Goal: Task Accomplishment & Management: Manage account settings

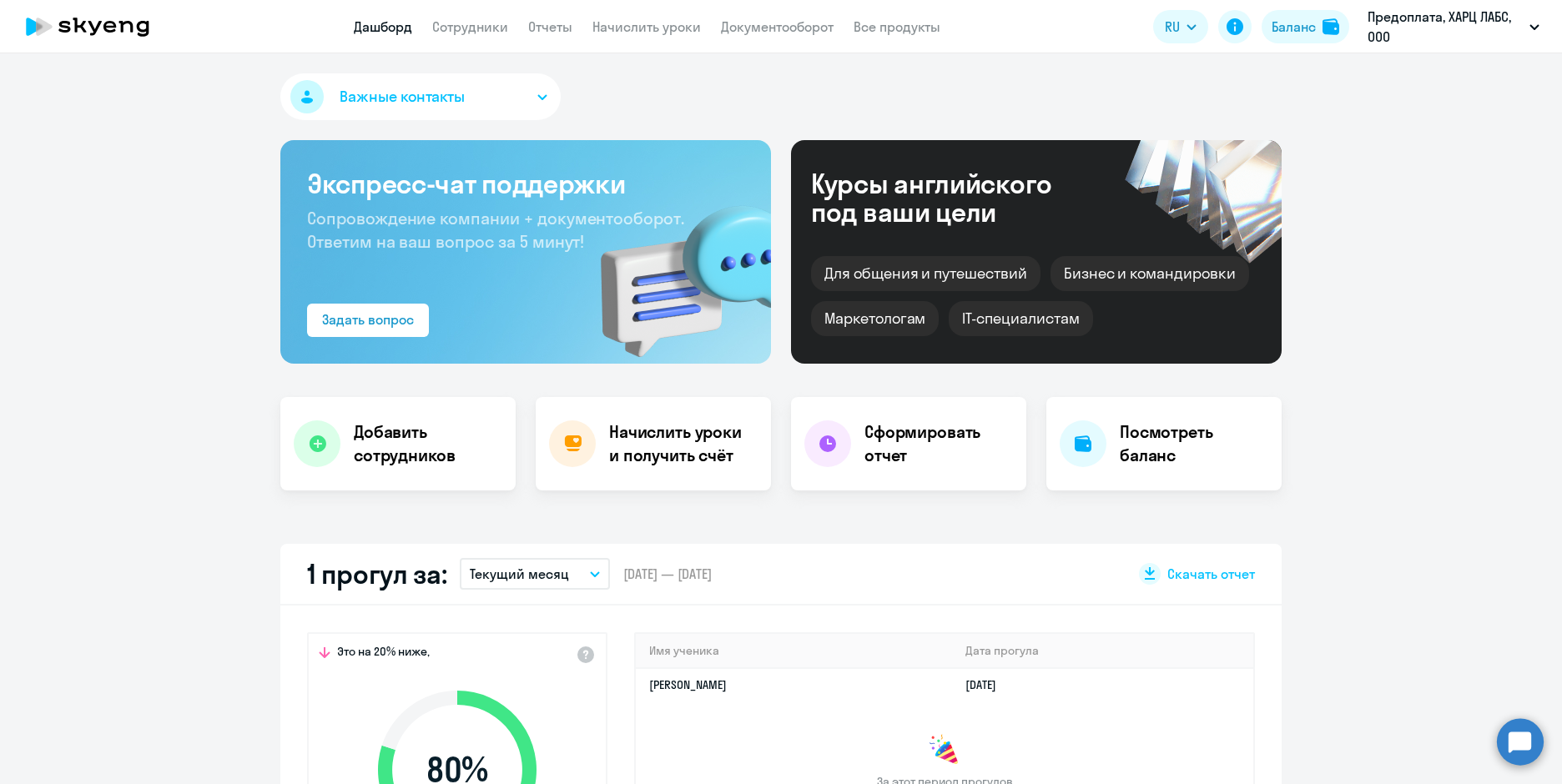
click at [480, 38] on app-header "Дашборд Сотрудники Отчеты Начислить уроки Документооборот Все продукты Дашборд …" at bounding box center [781, 26] width 1562 height 53
select select "30"
click at [482, 29] on link "Сотрудники" at bounding box center [470, 26] width 76 height 17
select select "30"
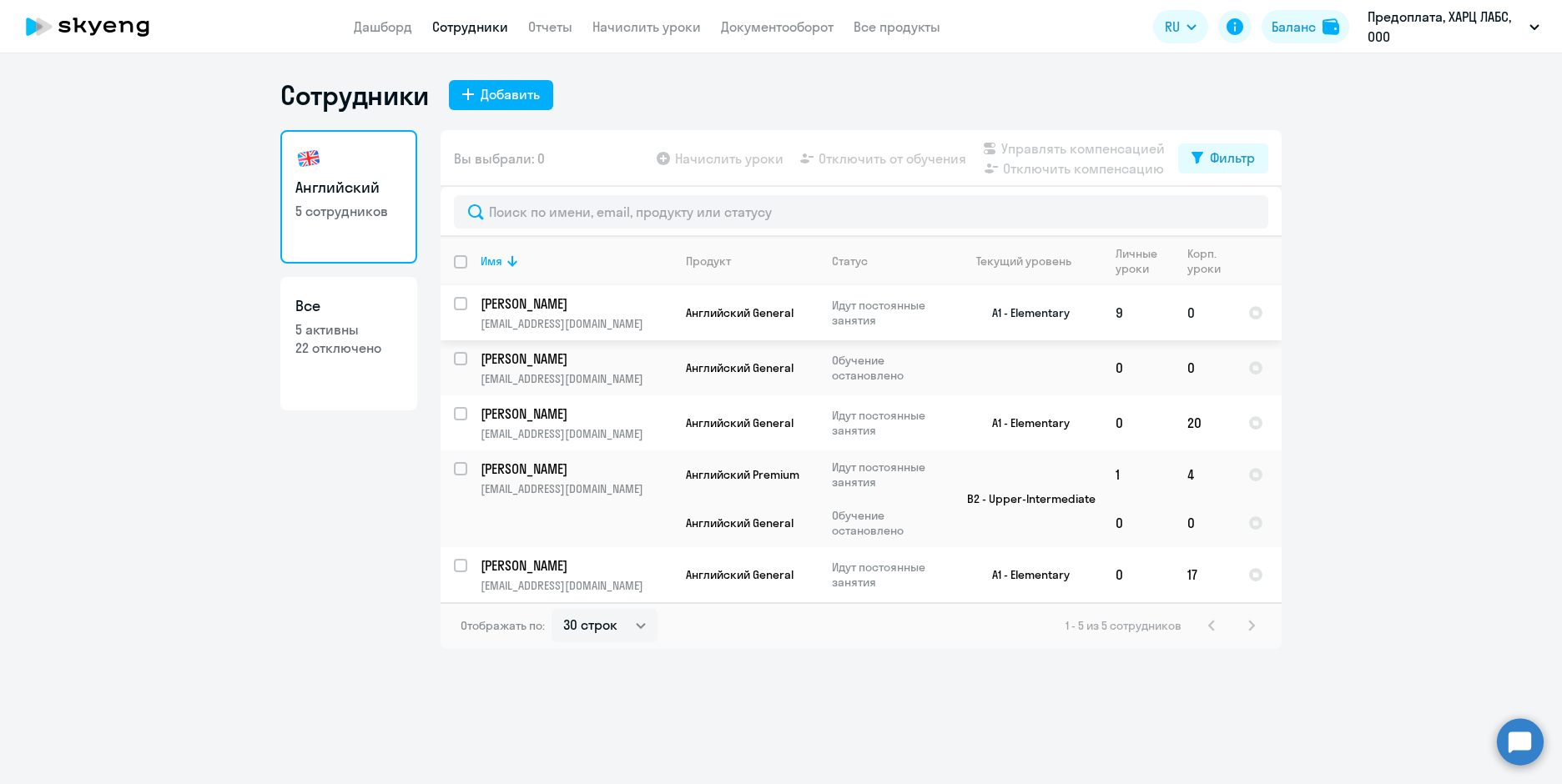
click at [460, 300] on input "select row 36580986" at bounding box center [470, 313] width 33 height 33
checkbox input "true"
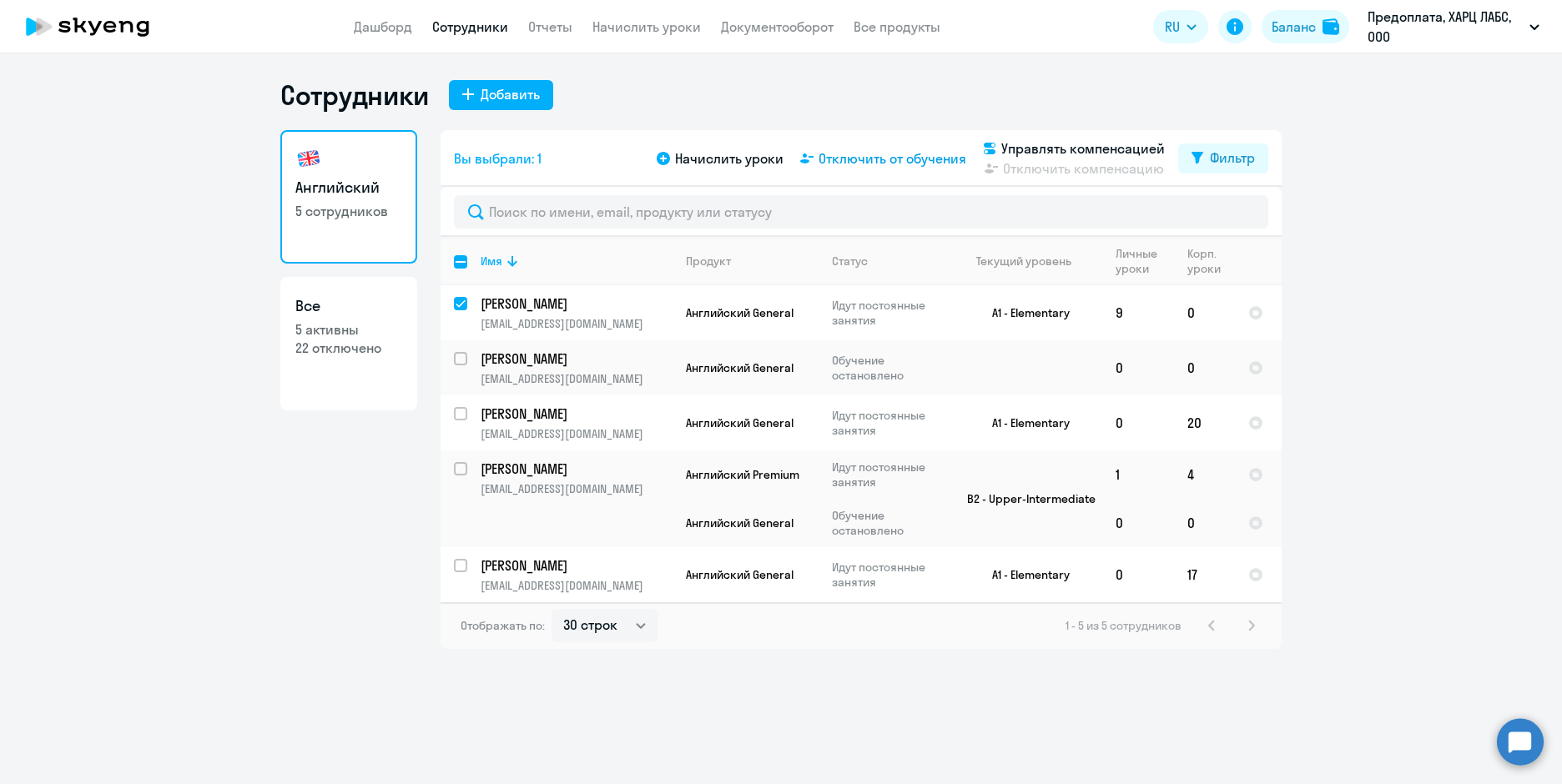
click at [857, 166] on span "Отключить от обучения" at bounding box center [892, 158] width 148 height 20
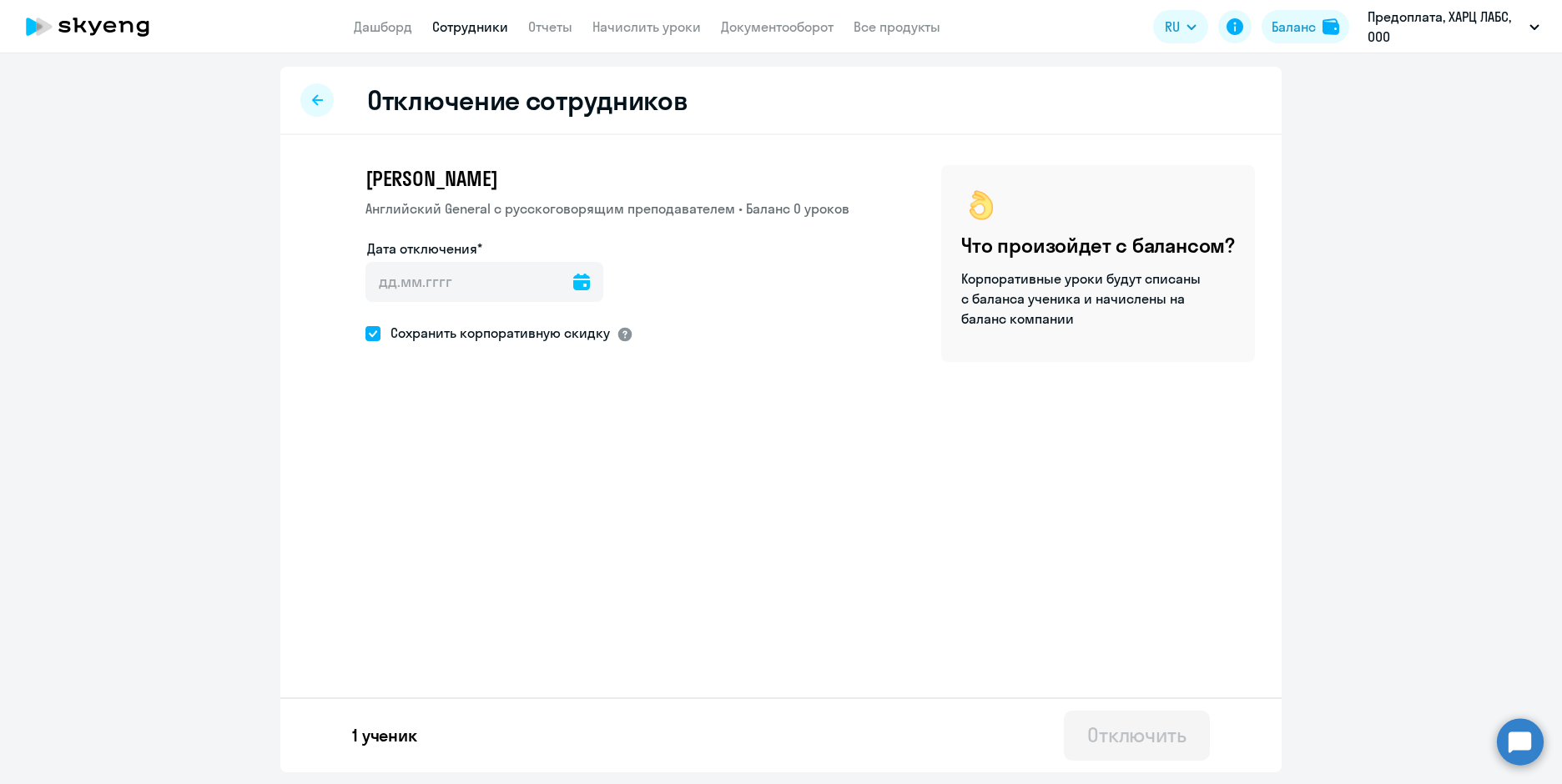
click at [626, 336] on div at bounding box center [625, 335] width 17 height 17
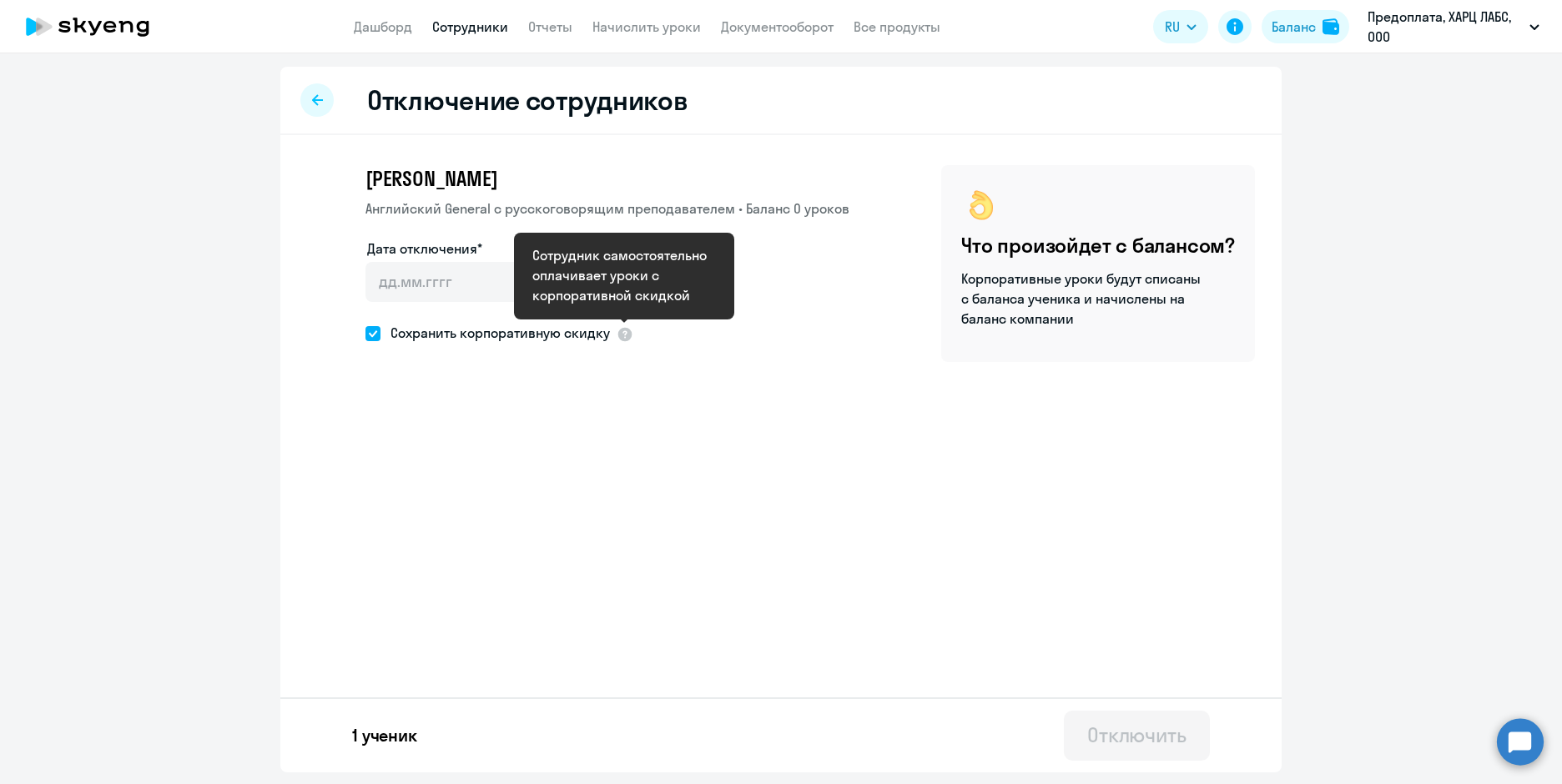
click at [654, 427] on div "[PERSON_NAME] Английский General с [DEMOGRAPHIC_DATA] преподавателем • Баланс 0…" at bounding box center [781, 306] width 1001 height 342
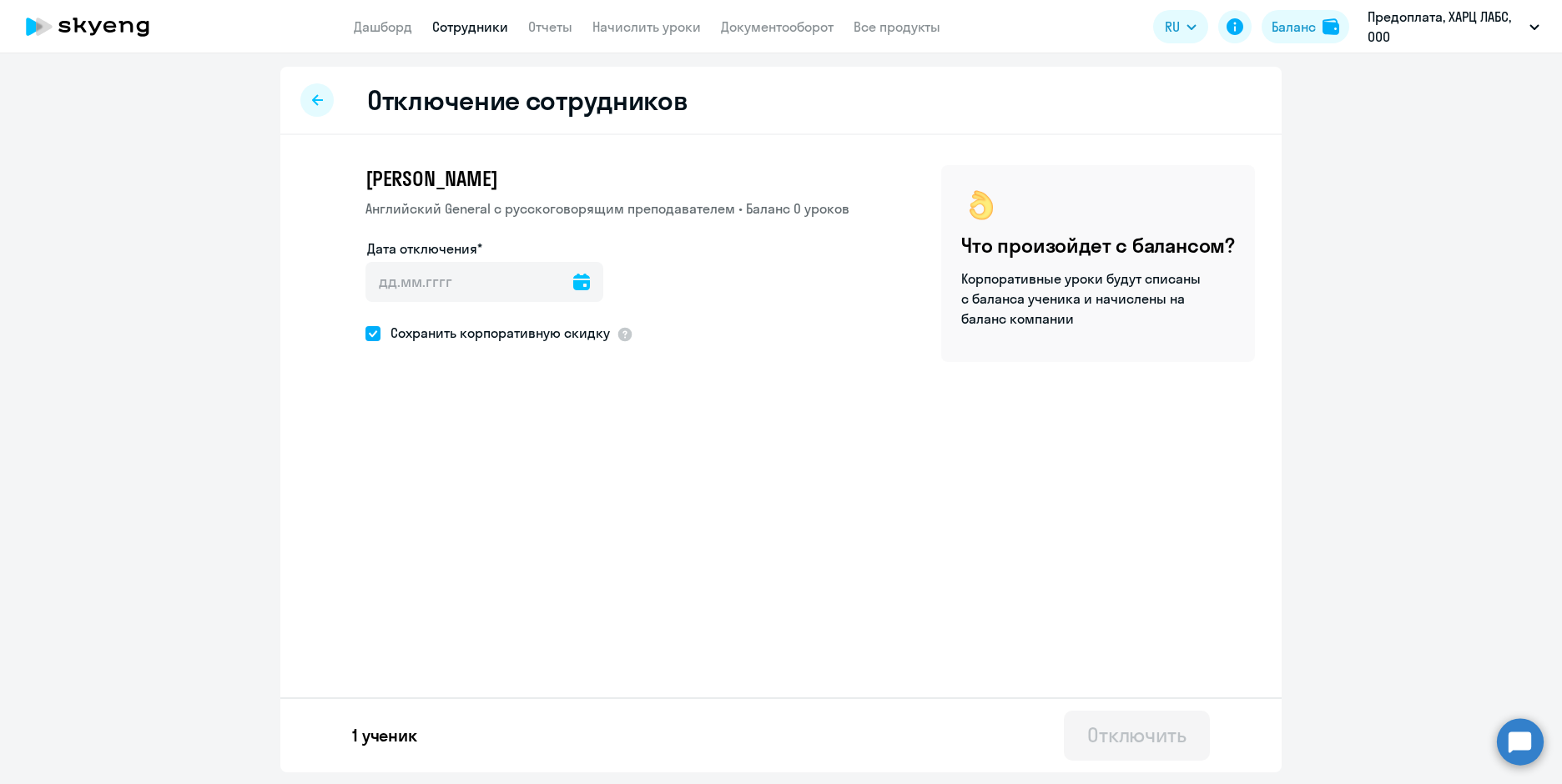
click at [573, 280] on icon at bounding box center [582, 282] width 17 height 17
click at [414, 538] on span "23" at bounding box center [422, 539] width 30 height 30
type input "[DATE]"
click at [1109, 745] on div "Отключить" at bounding box center [1136, 735] width 99 height 26
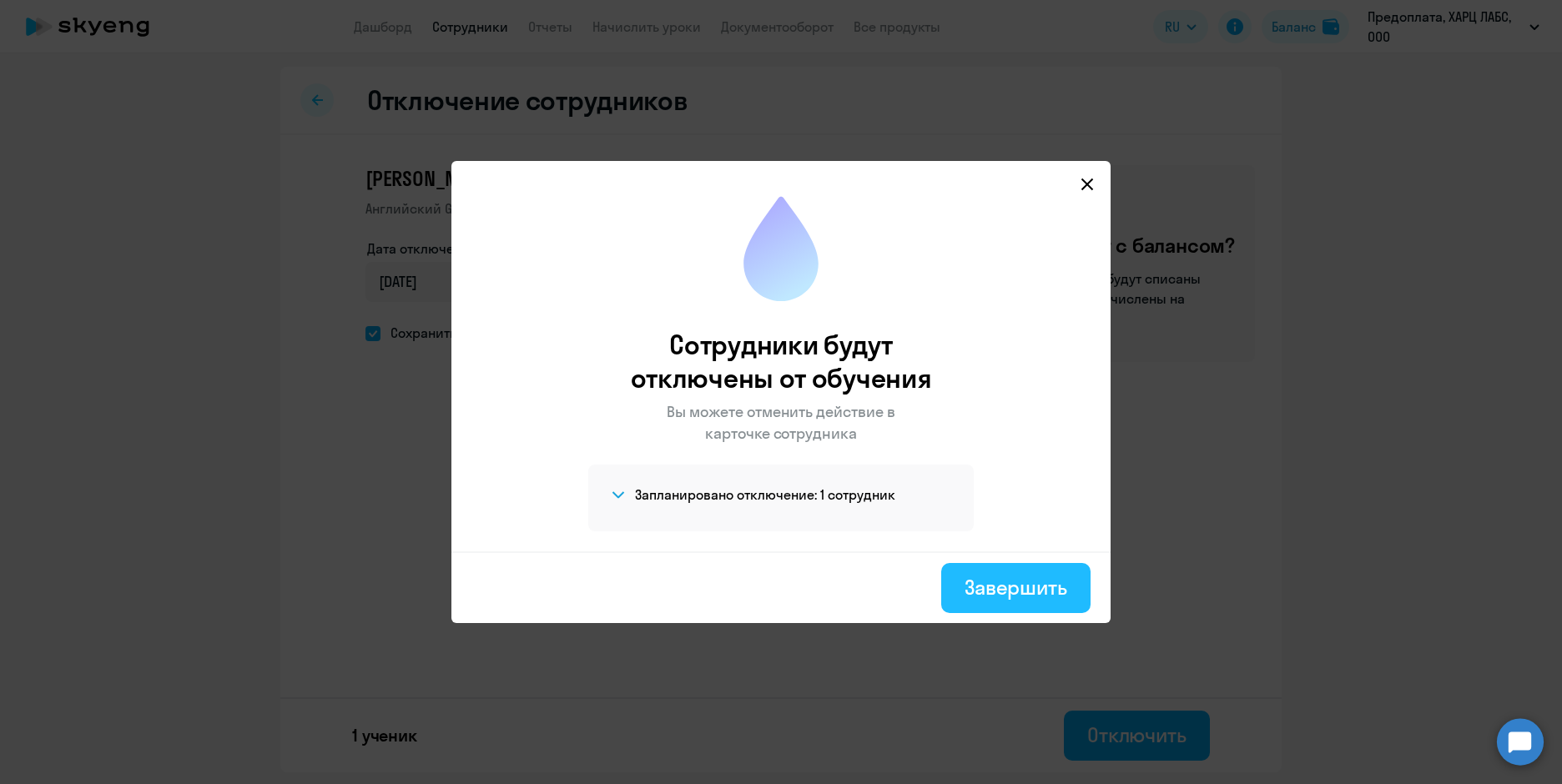
click at [1026, 587] on div "Завершить" at bounding box center [1015, 587] width 102 height 26
select select "30"
